Goal: Information Seeking & Learning: Learn about a topic

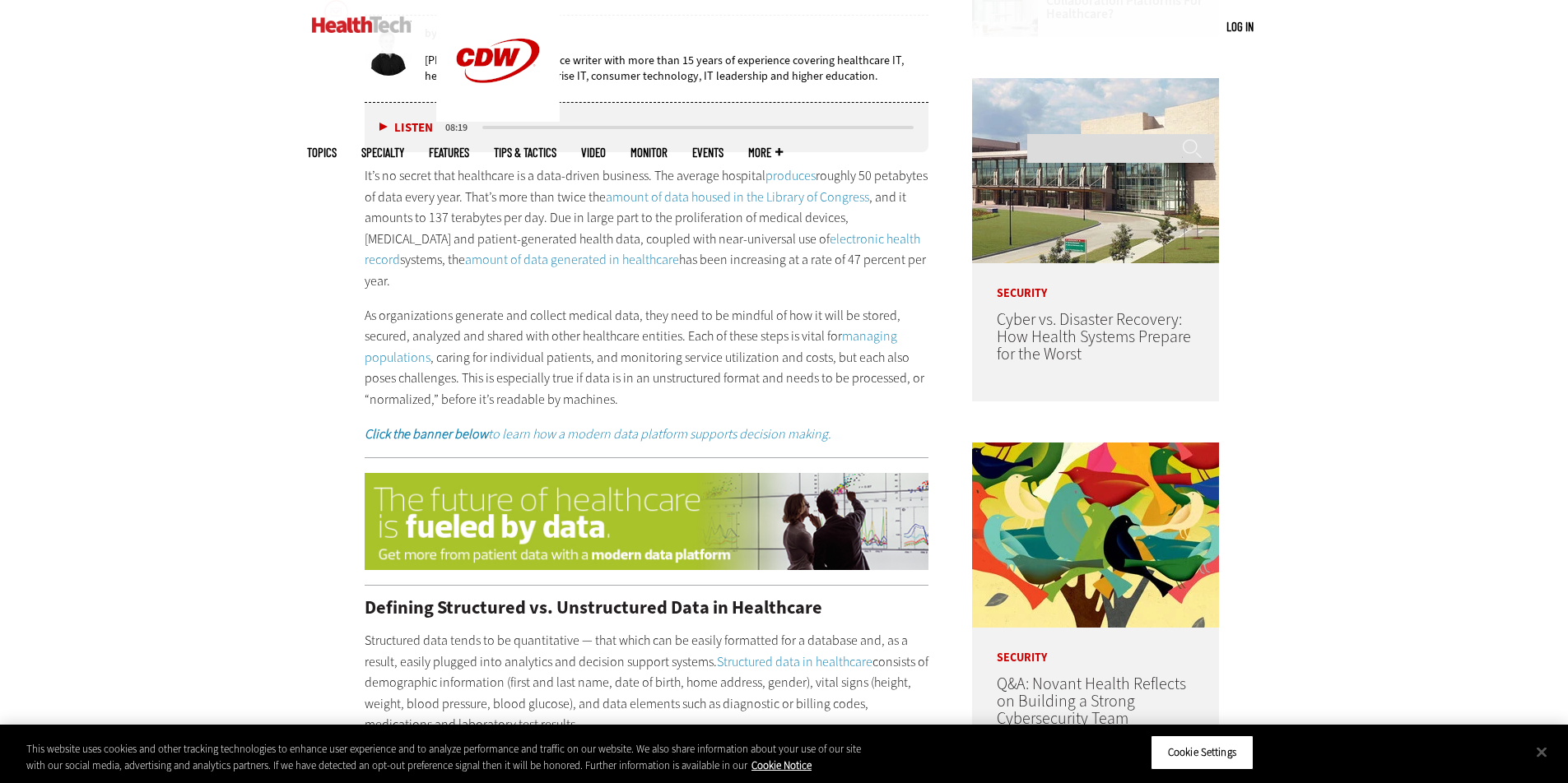
scroll to position [651, 0]
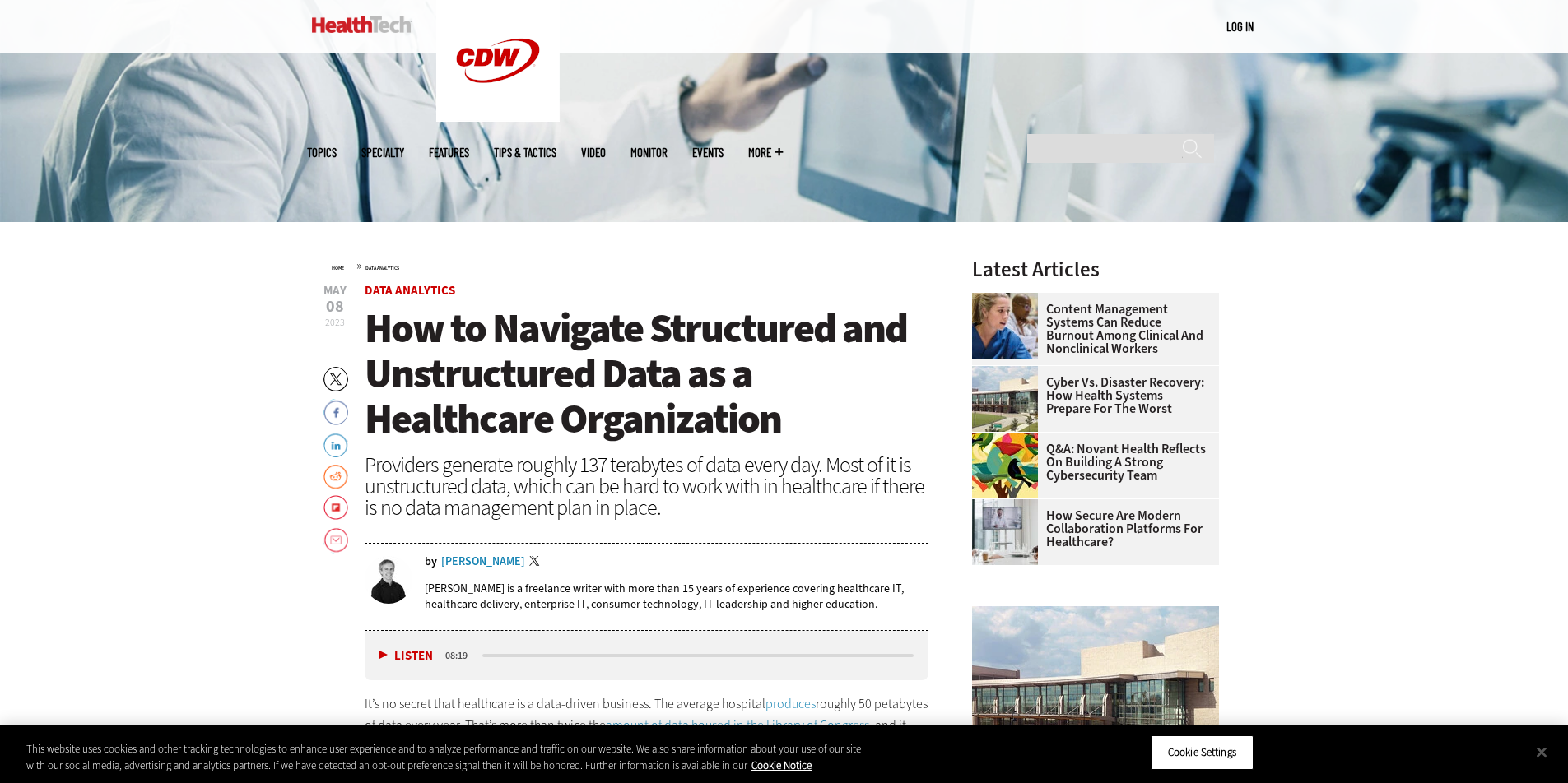
scroll to position [386, 0]
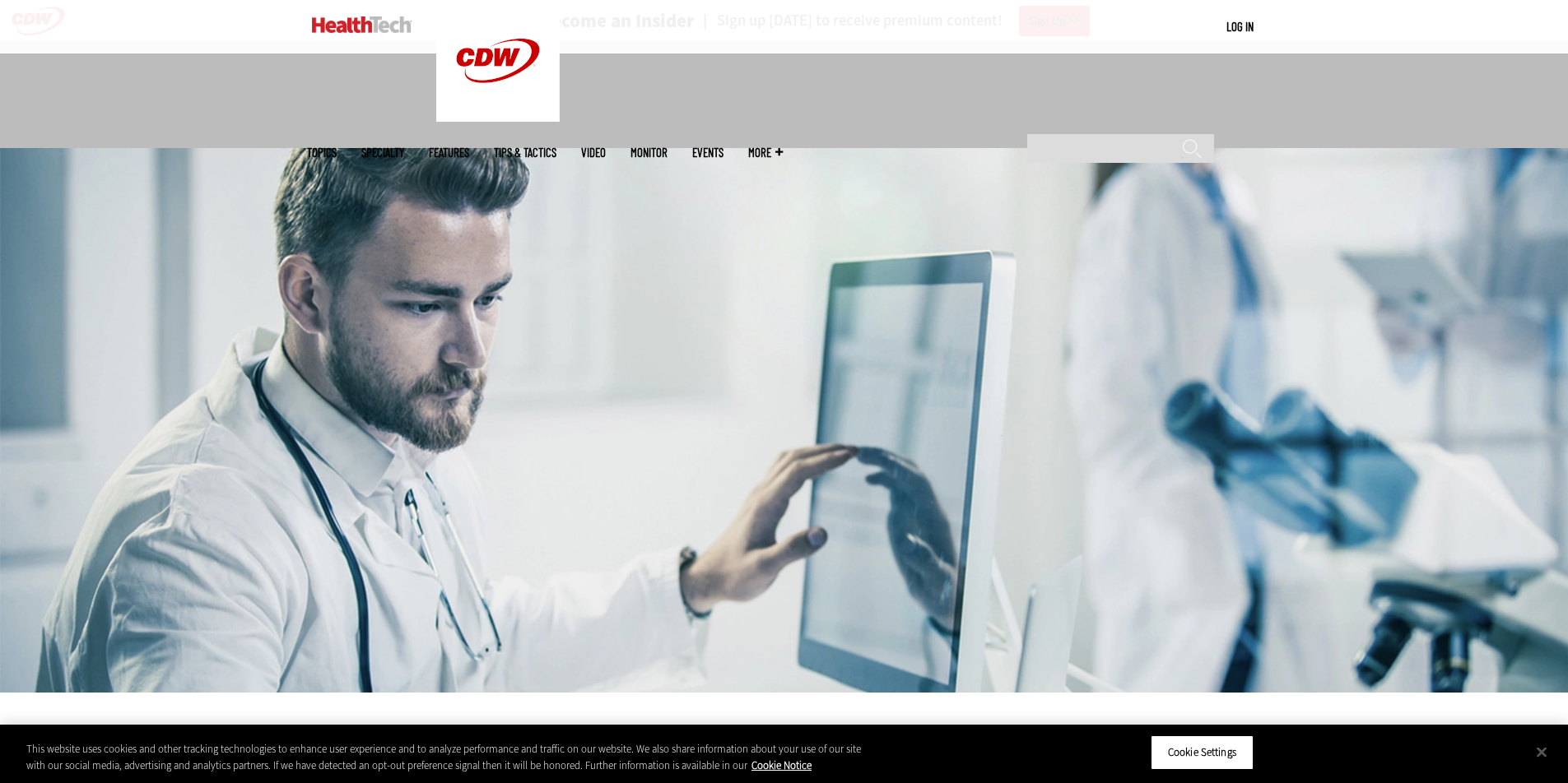
scroll to position [386, 0]
